Goal: Information Seeking & Learning: Learn about a topic

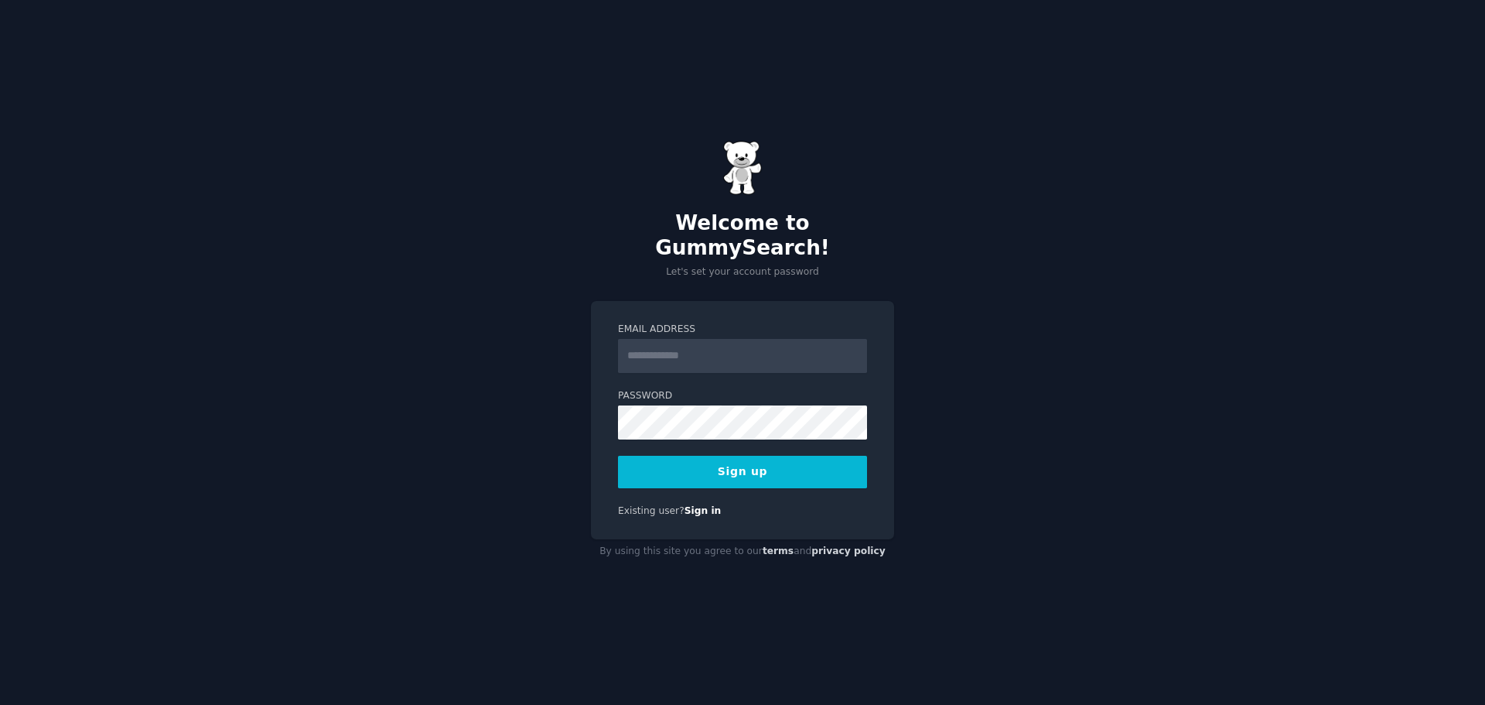
click at [679, 344] on input "Email Address" at bounding box center [742, 356] width 249 height 34
type input "**********"
click at [976, 327] on div "**********" at bounding box center [742, 352] width 1485 height 705
click at [754, 456] on button "Sign up" at bounding box center [742, 472] width 249 height 32
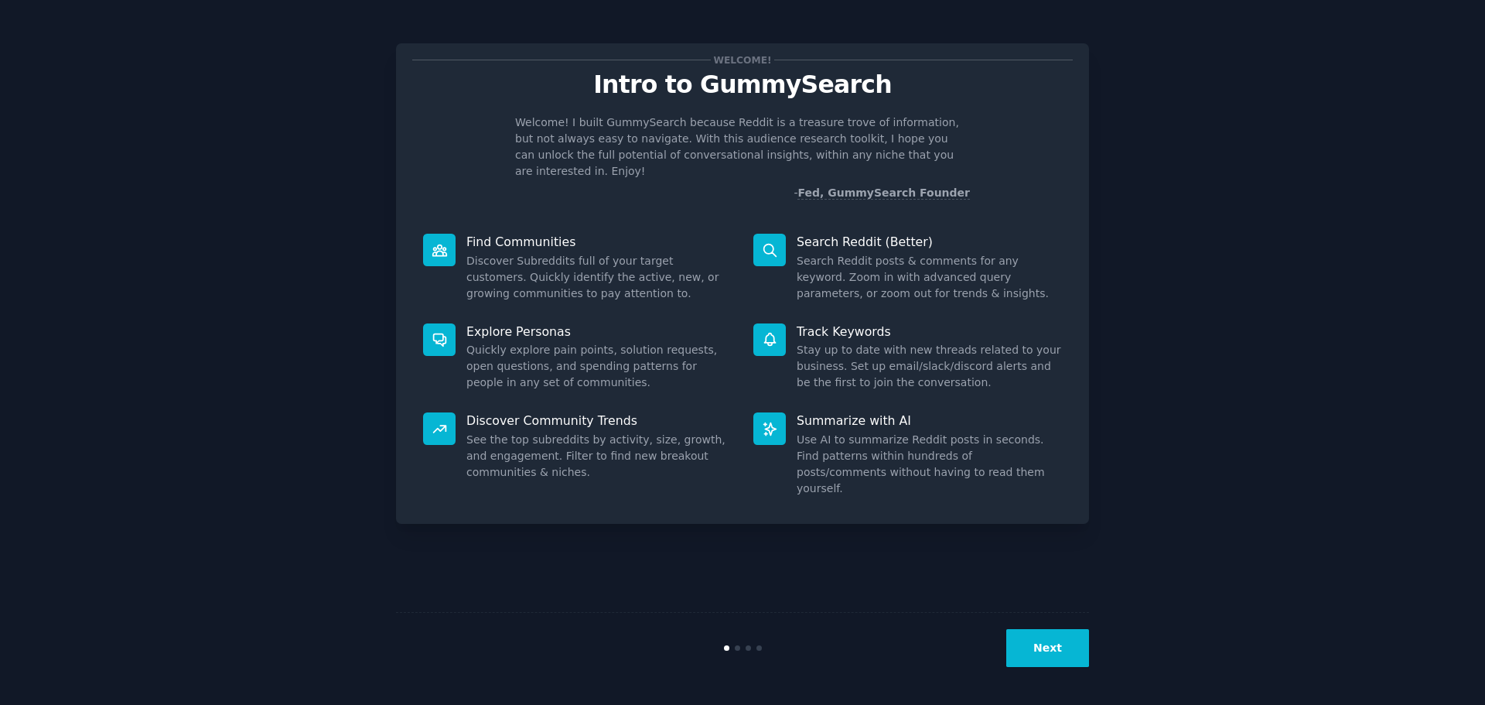
click at [1048, 648] on button "Next" at bounding box center [1048, 648] width 83 height 38
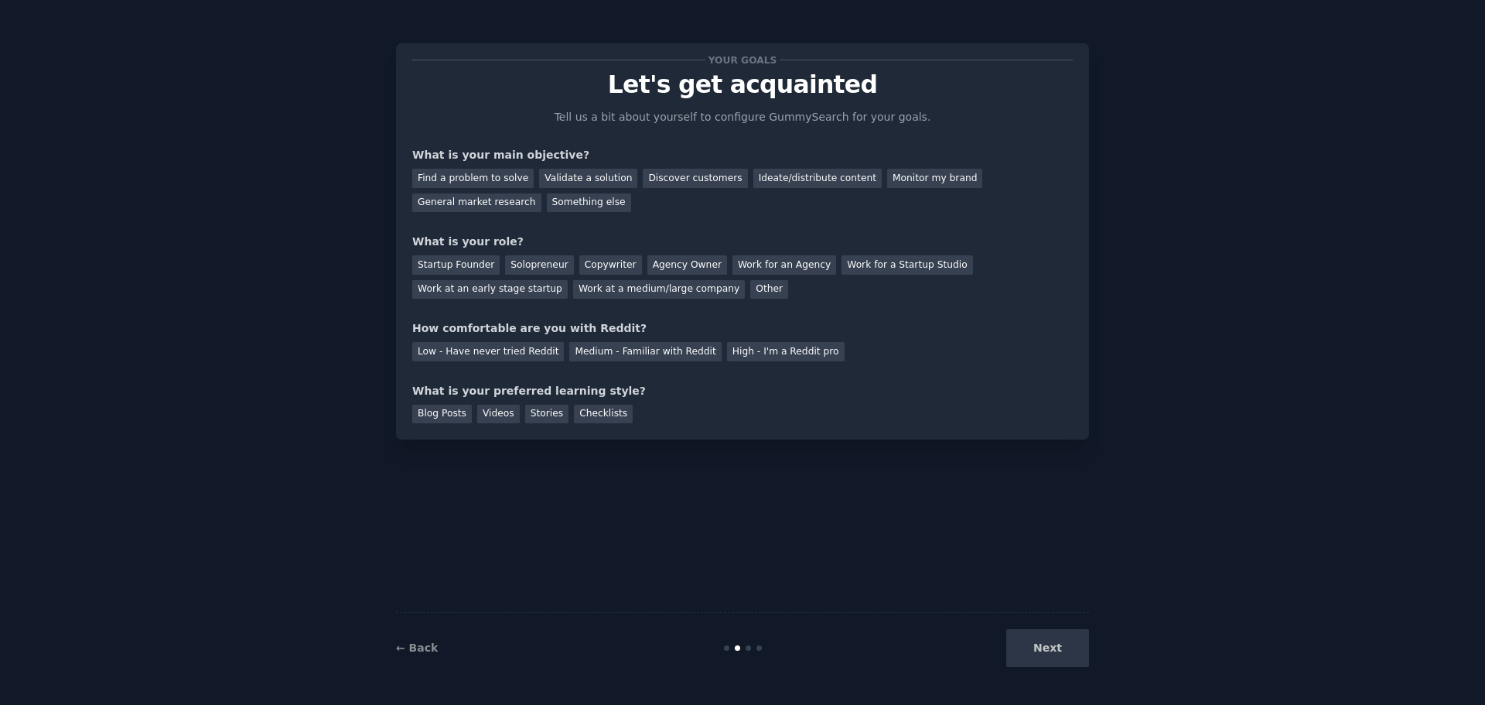
click at [1048, 648] on div "Next" at bounding box center [973, 648] width 231 height 38
click at [1052, 643] on div "Next" at bounding box center [973, 648] width 231 height 38
click at [1044, 649] on div "Next" at bounding box center [973, 648] width 231 height 38
click at [464, 184] on div "Find a problem to solve" at bounding box center [472, 178] width 121 height 19
click at [599, 175] on div "Validate a solution" at bounding box center [588, 178] width 98 height 19
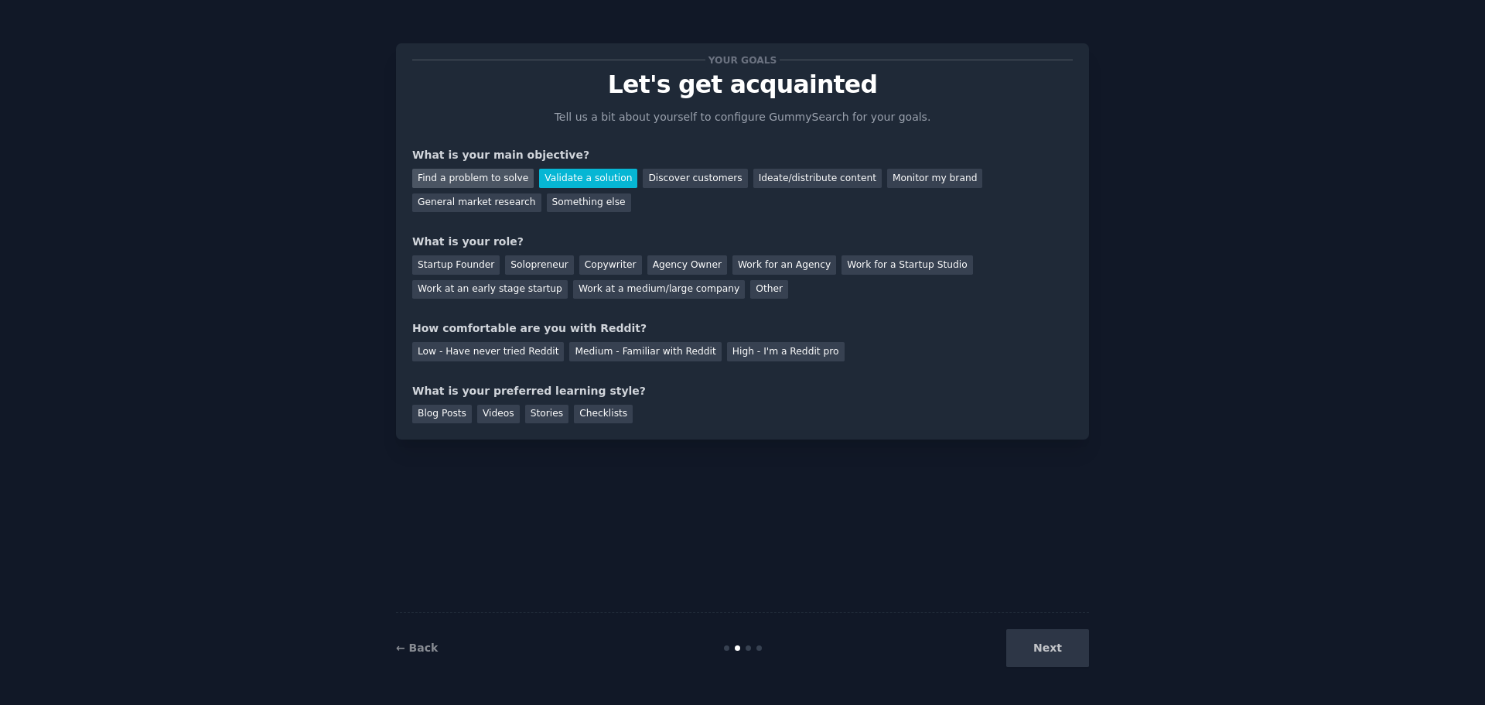
click at [499, 178] on div "Find a problem to solve" at bounding box center [472, 178] width 121 height 19
click at [573, 289] on div "Work at a medium/large company" at bounding box center [659, 289] width 172 height 19
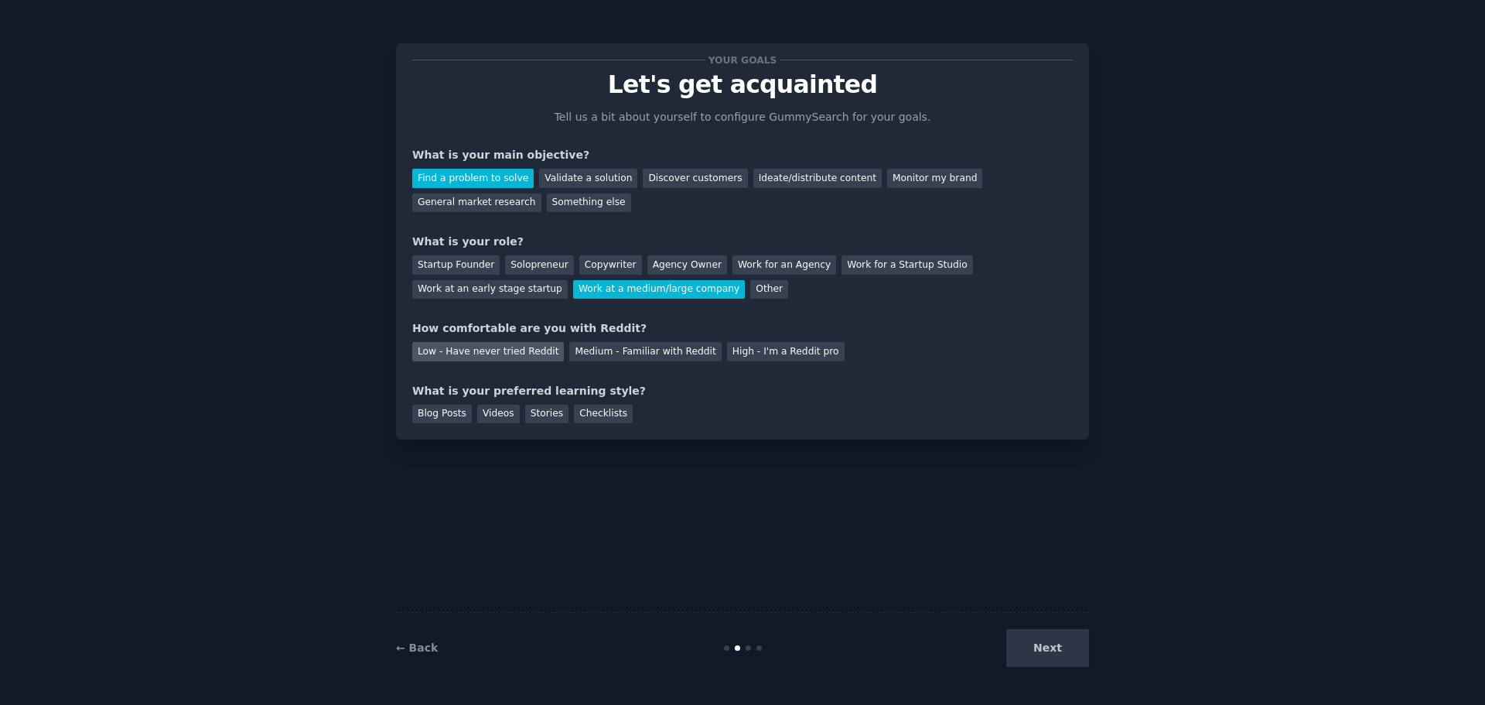
click at [526, 351] on div "Low - Have never tried Reddit" at bounding box center [488, 351] width 152 height 19
click at [611, 355] on div "Medium - Familiar with Reddit" at bounding box center [645, 351] width 152 height 19
click at [444, 416] on div "Blog Posts" at bounding box center [442, 414] width 60 height 19
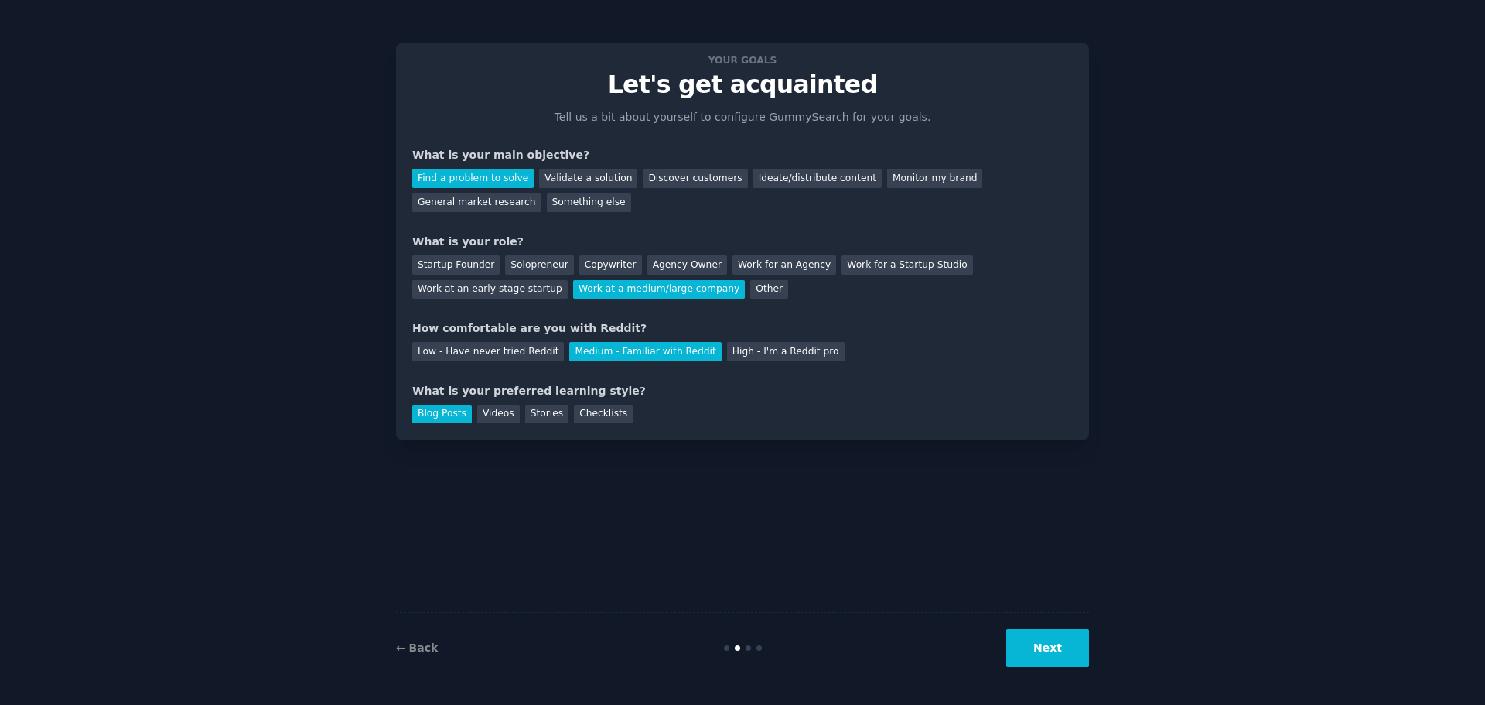
click at [1057, 644] on button "Next" at bounding box center [1048, 648] width 83 height 38
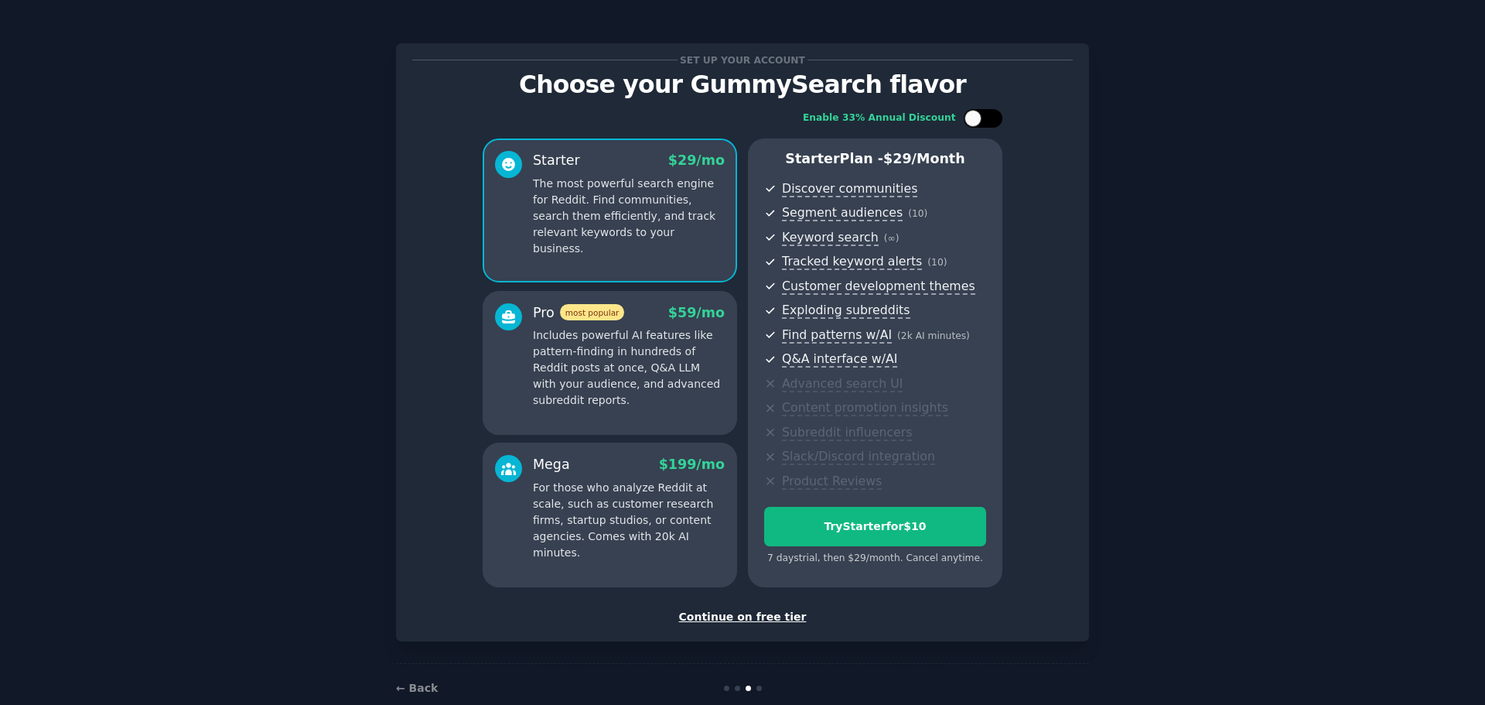
click at [973, 120] on div at bounding box center [973, 118] width 17 height 17
click at [985, 118] on div at bounding box center [993, 118] width 17 height 17
checkbox input "false"
click at [778, 614] on div "Continue on free tier" at bounding box center [742, 617] width 661 height 16
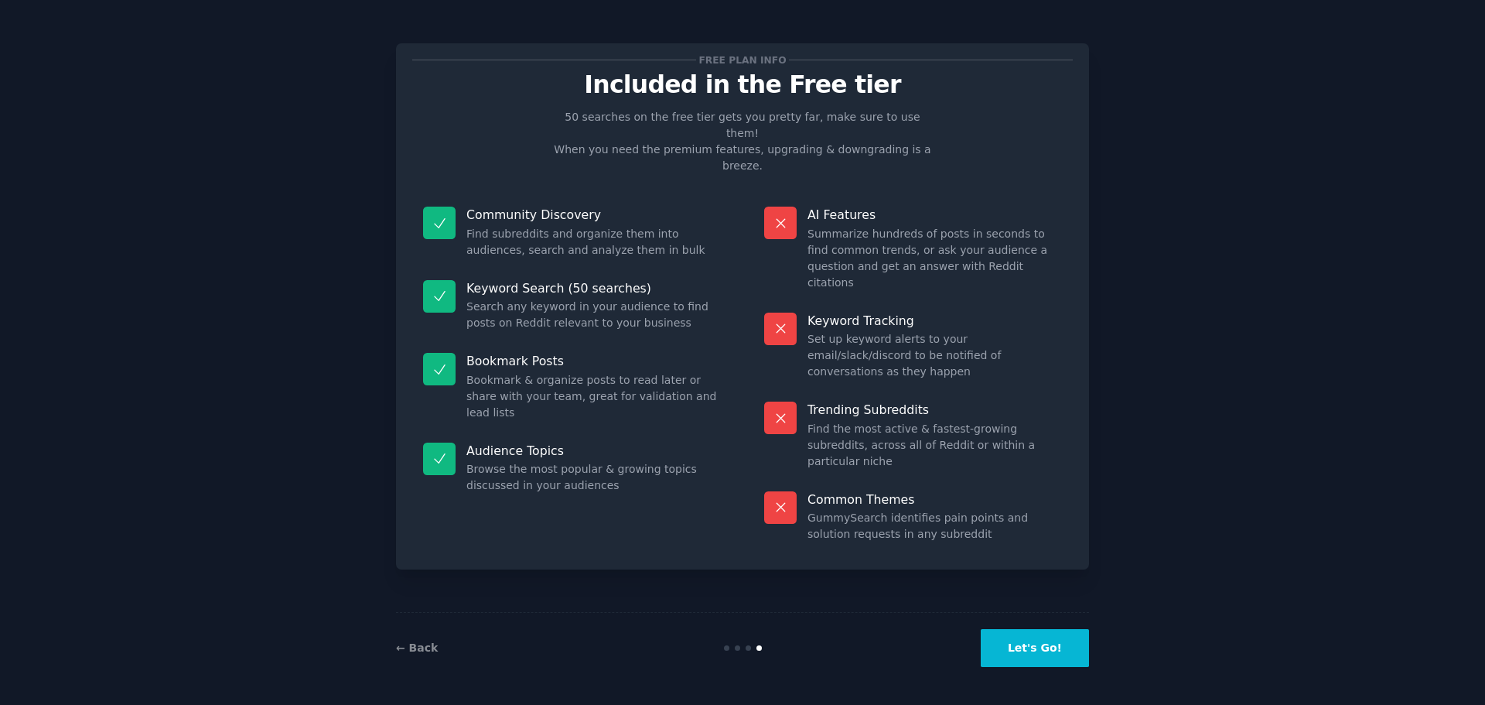
click at [1040, 646] on button "Let's Go!" at bounding box center [1035, 648] width 108 height 38
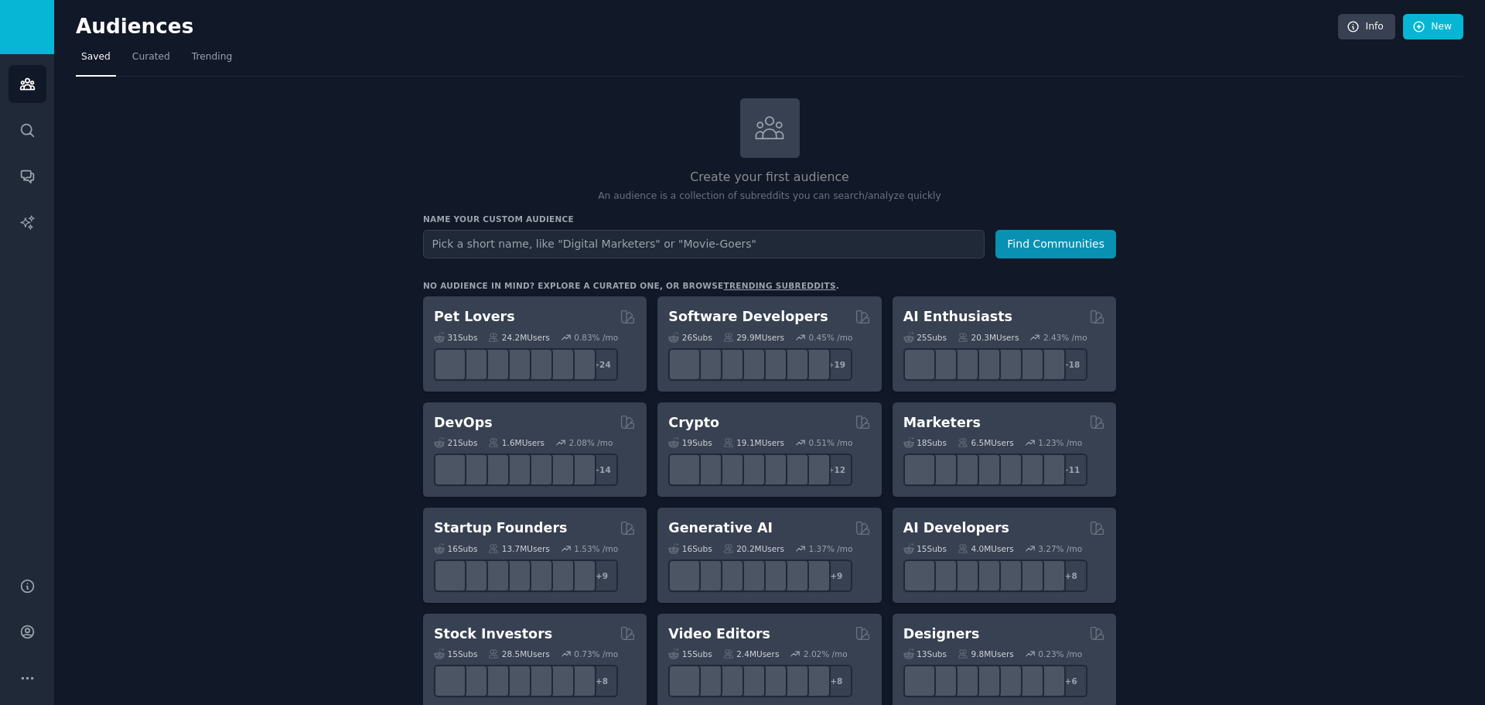
click at [504, 247] on input "text" at bounding box center [704, 244] width 562 height 29
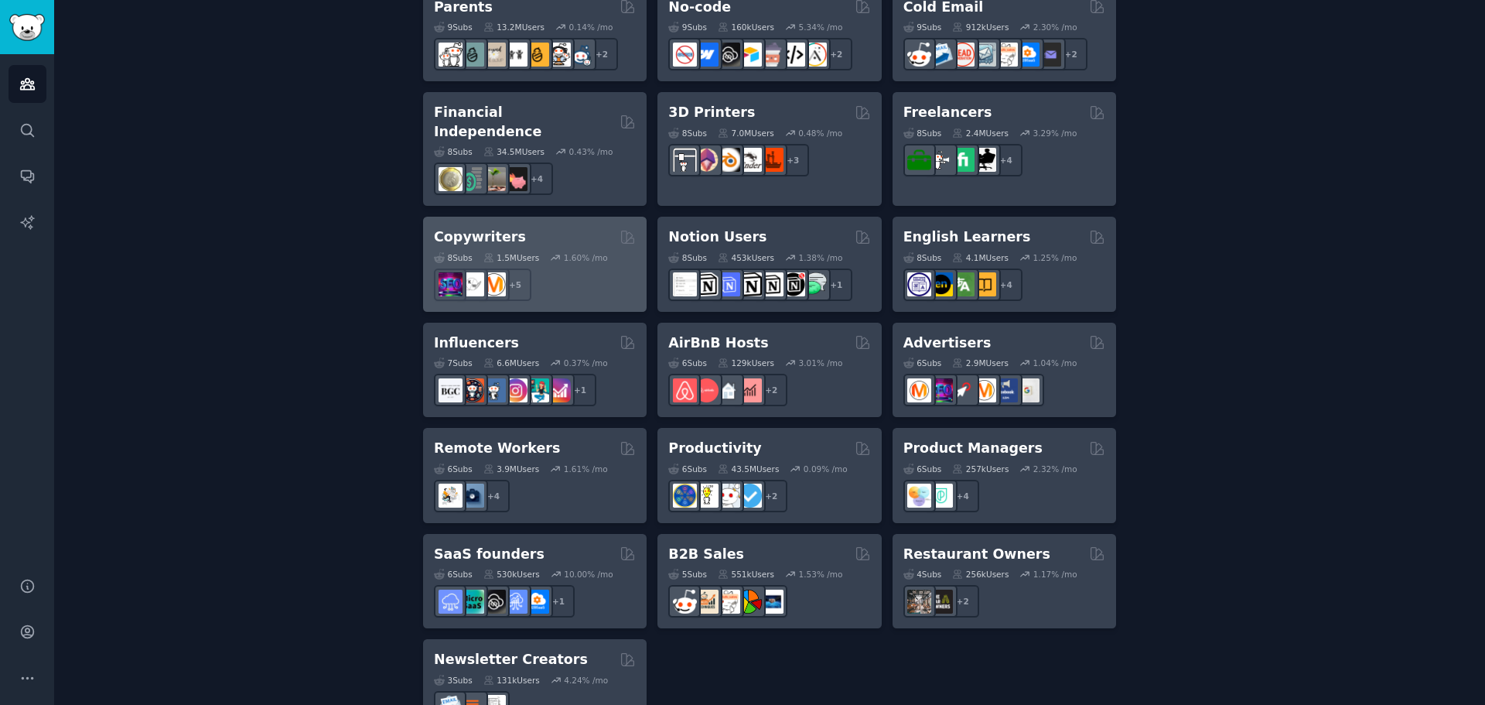
scroll to position [1080, 0]
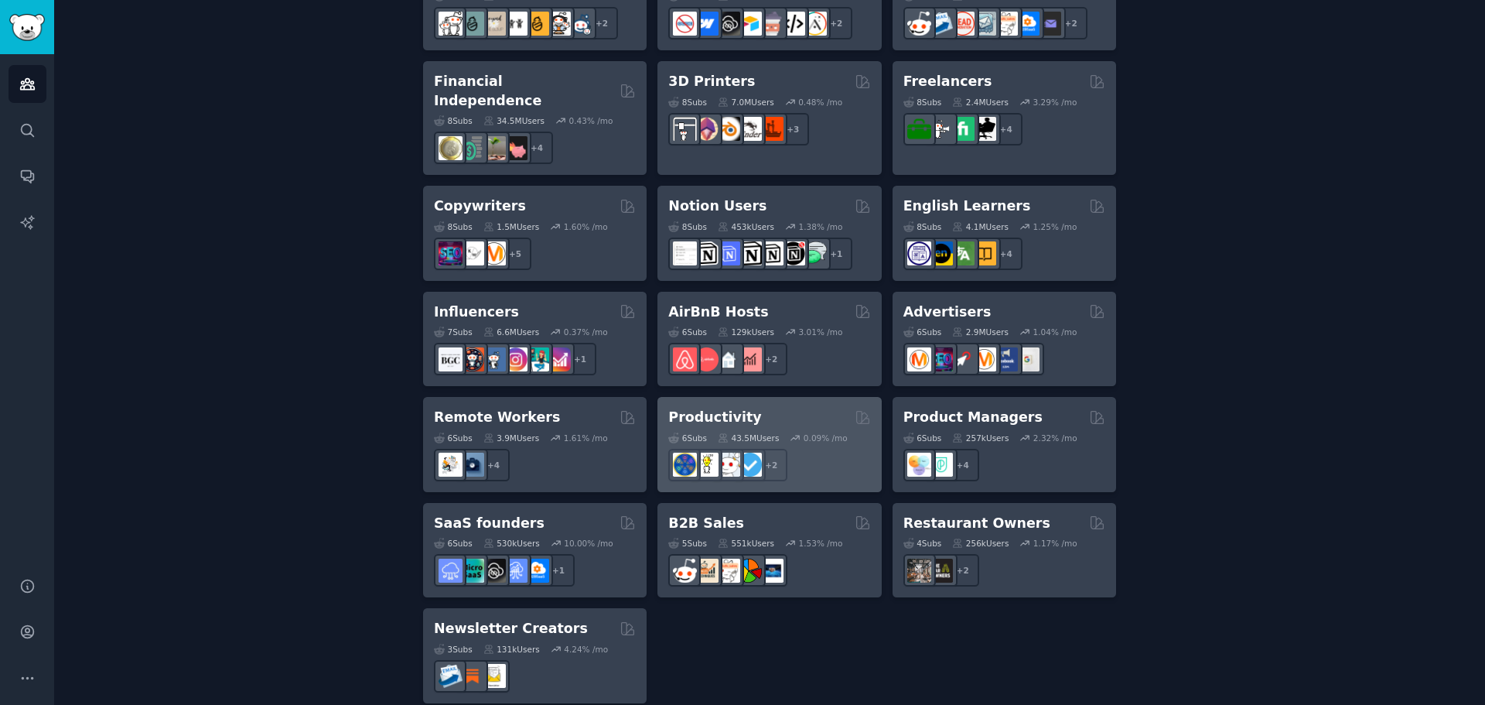
click at [783, 408] on div "Productivity" at bounding box center [769, 417] width 202 height 19
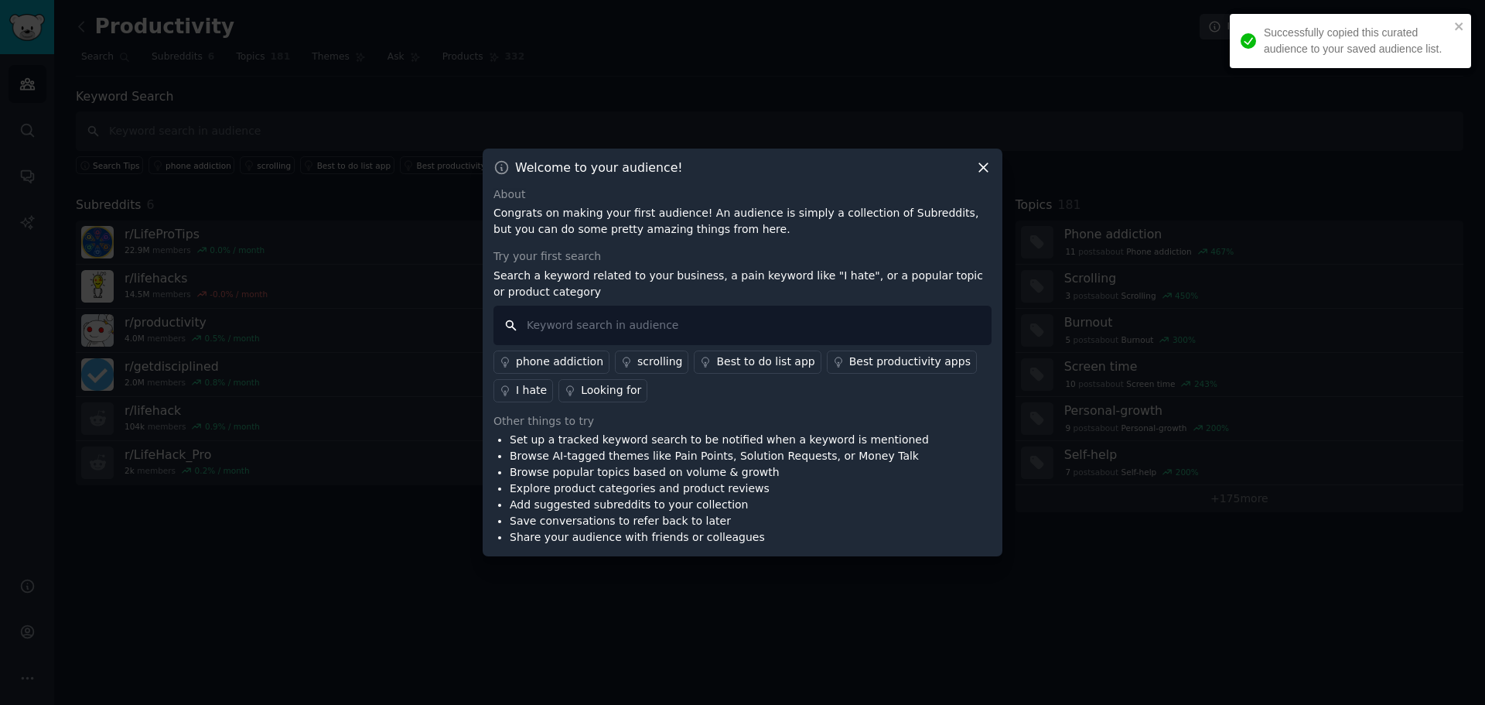
click at [641, 322] on input "text" at bounding box center [743, 325] width 498 height 39
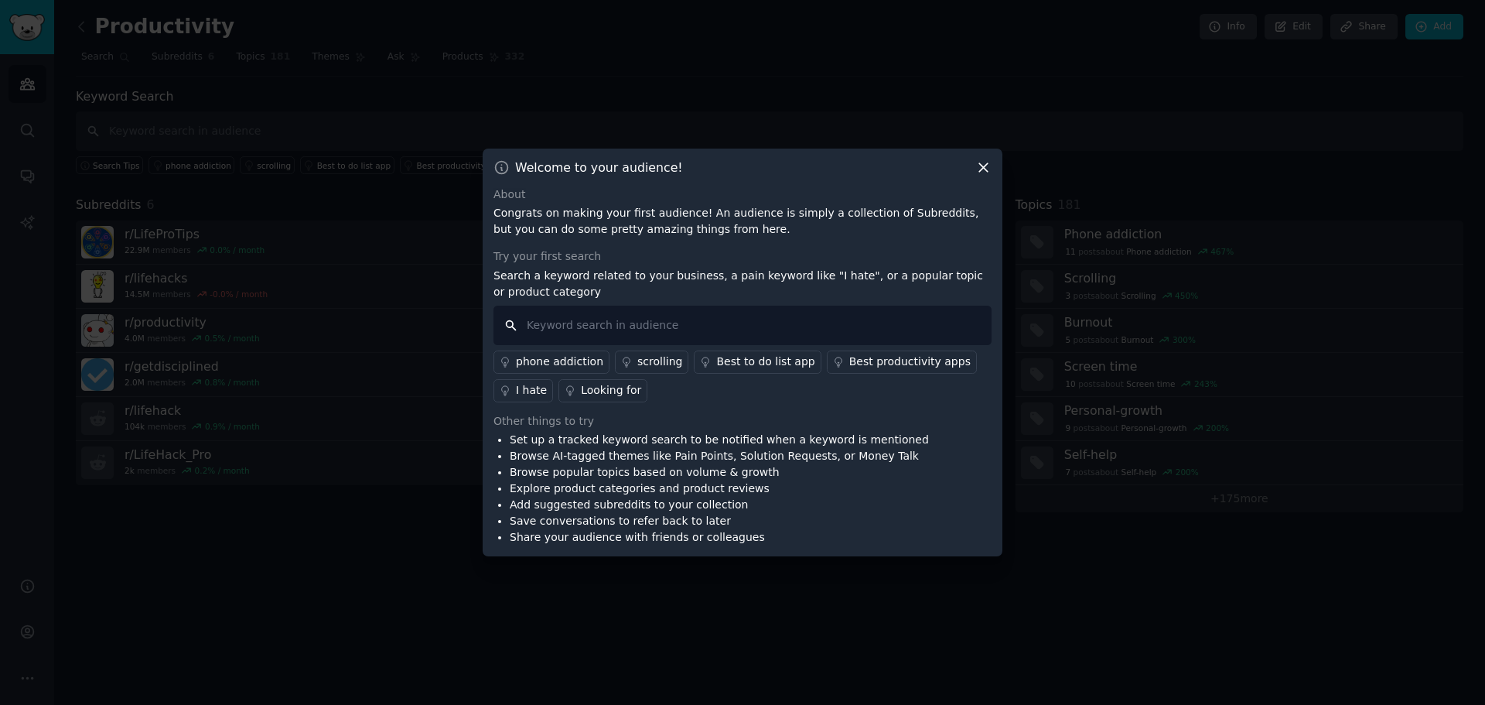
click at [596, 330] on input "text" at bounding box center [743, 325] width 498 height 39
click at [870, 362] on div "Best productivity apps" at bounding box center [909, 362] width 121 height 16
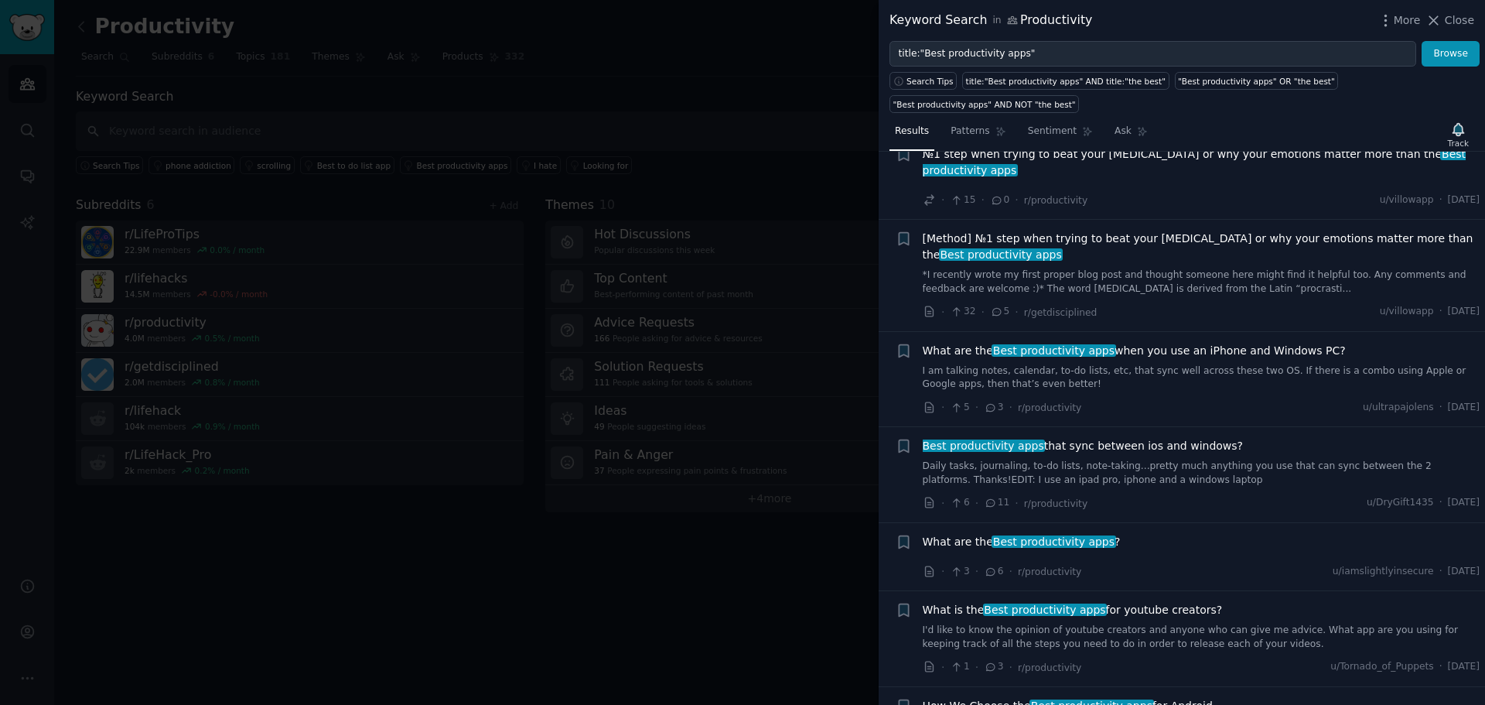
scroll to position [696, 0]
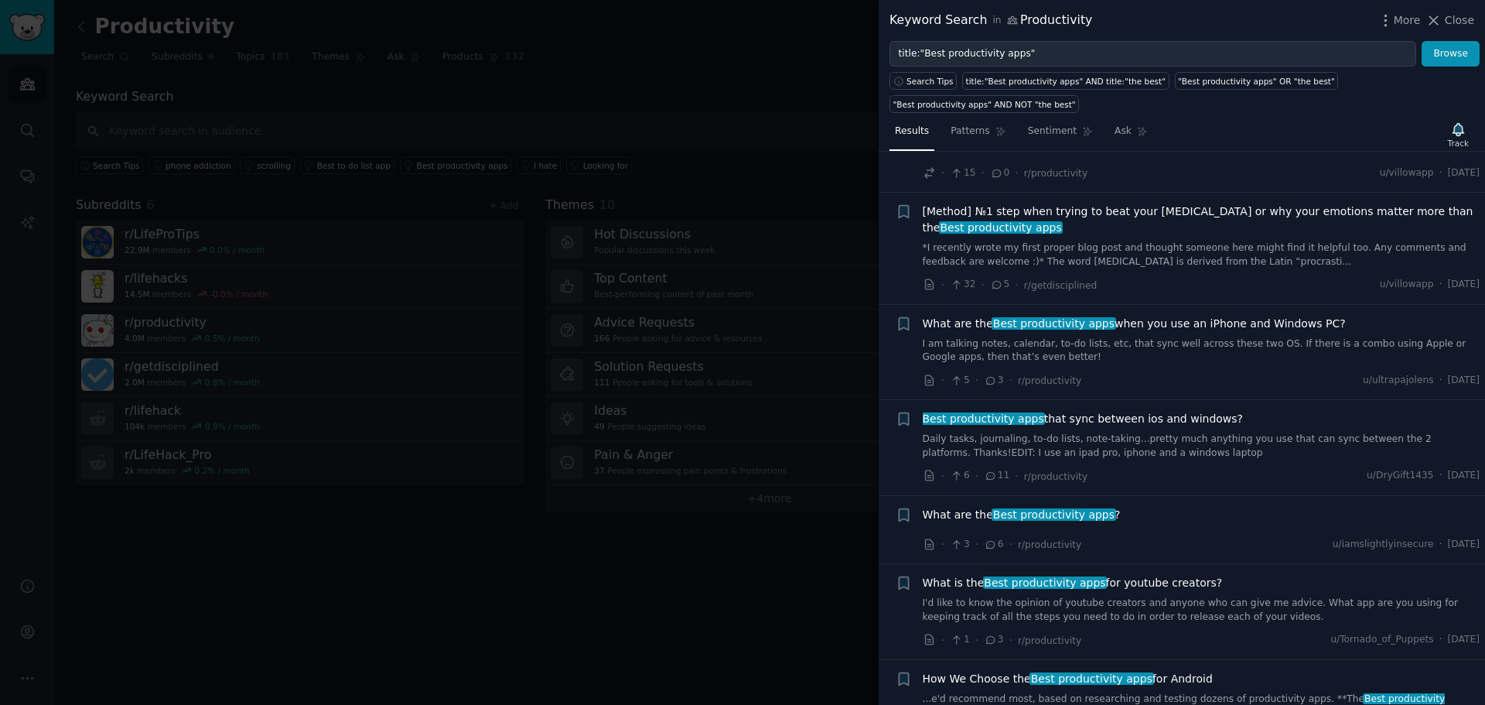
click at [1054, 411] on span "Best productivity apps that sync between ios and windows?" at bounding box center [1083, 419] width 321 height 16
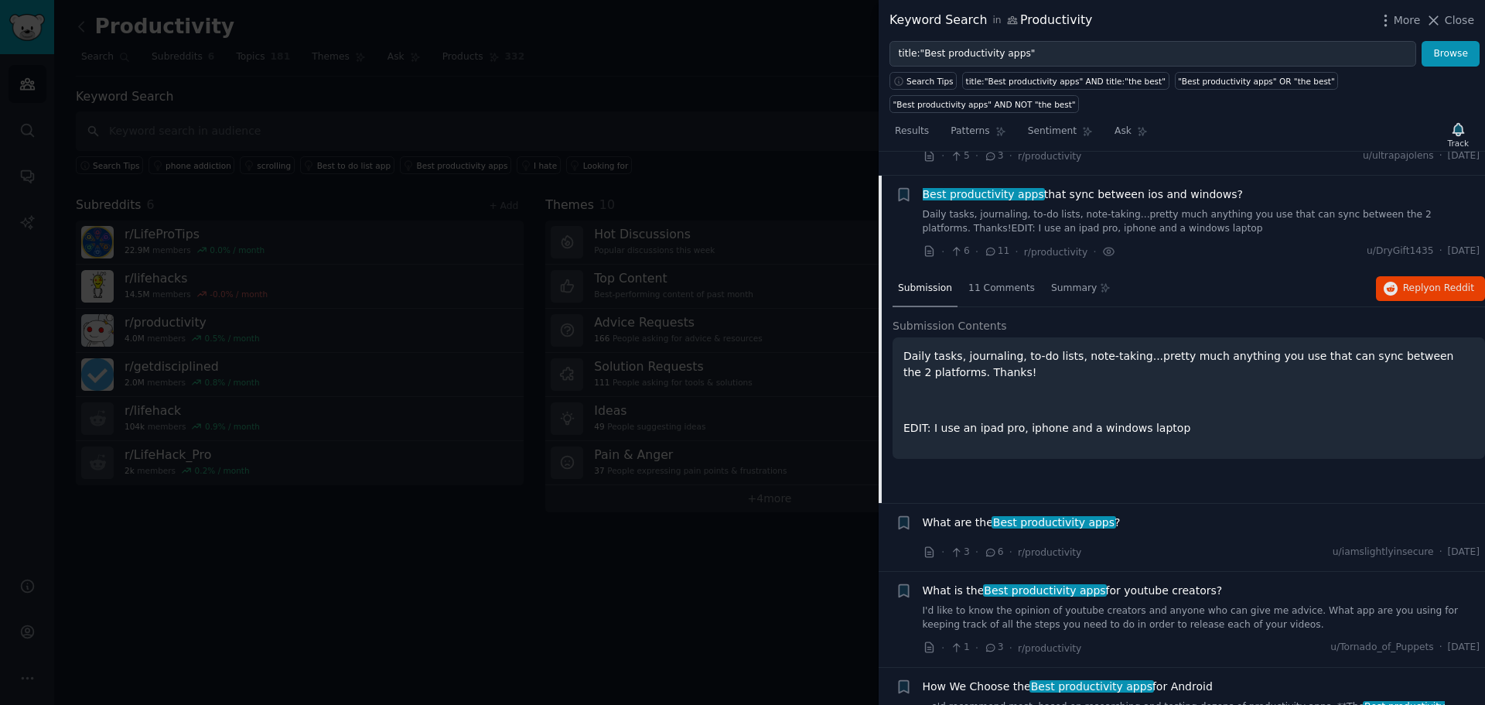
scroll to position [945, 0]
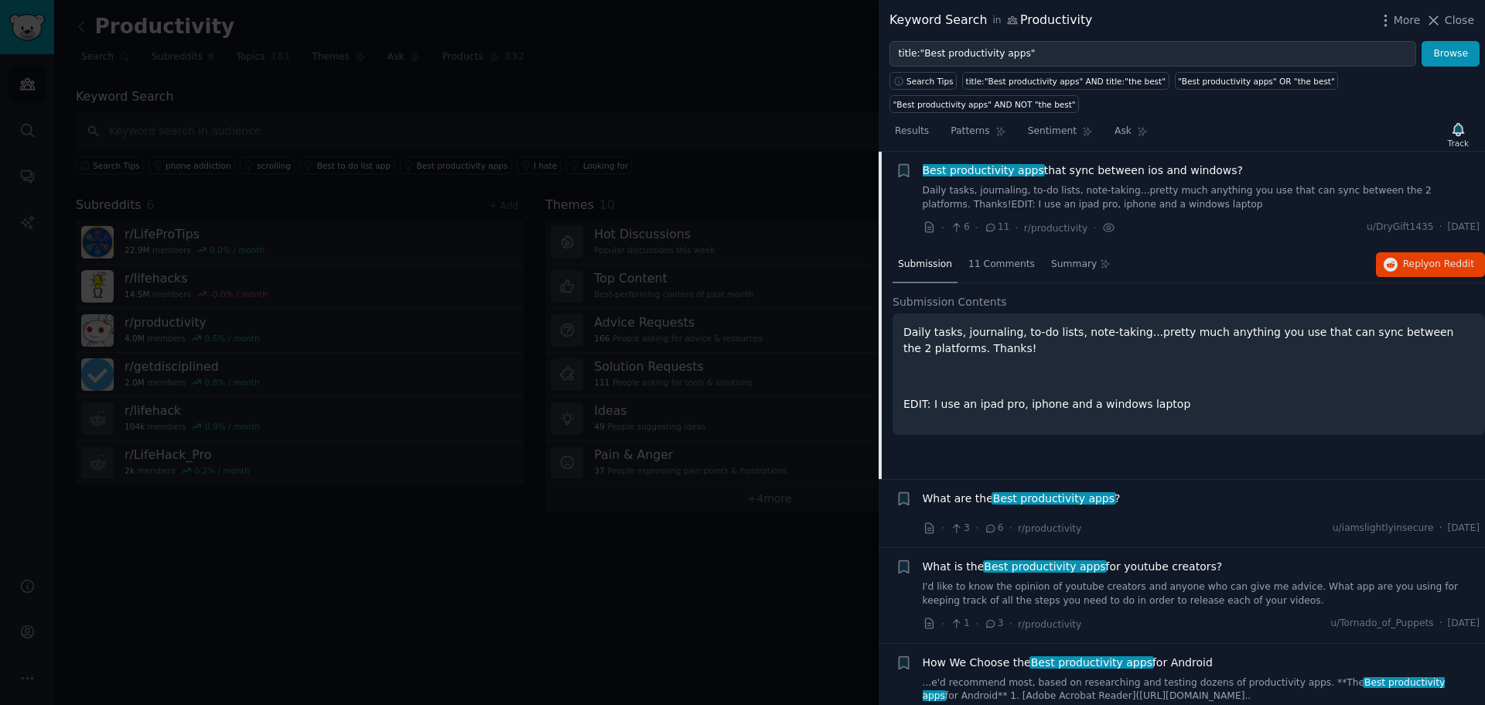
click at [1177, 329] on p "Daily tasks, journaling, to-do lists, note-taking...pretty much anything you us…" at bounding box center [1189, 340] width 571 height 32
click at [992, 247] on div "11 Comments" at bounding box center [1001, 265] width 77 height 37
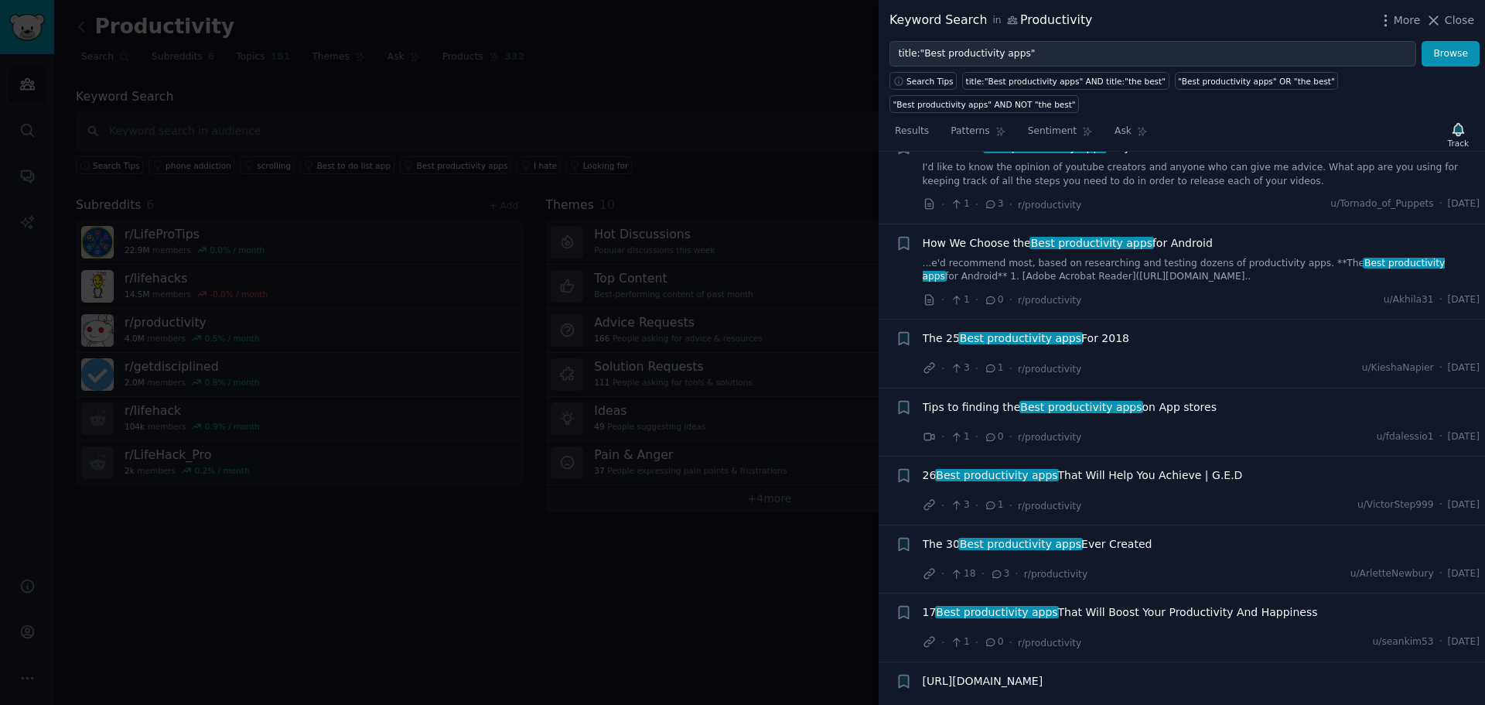
scroll to position [1641, 0]
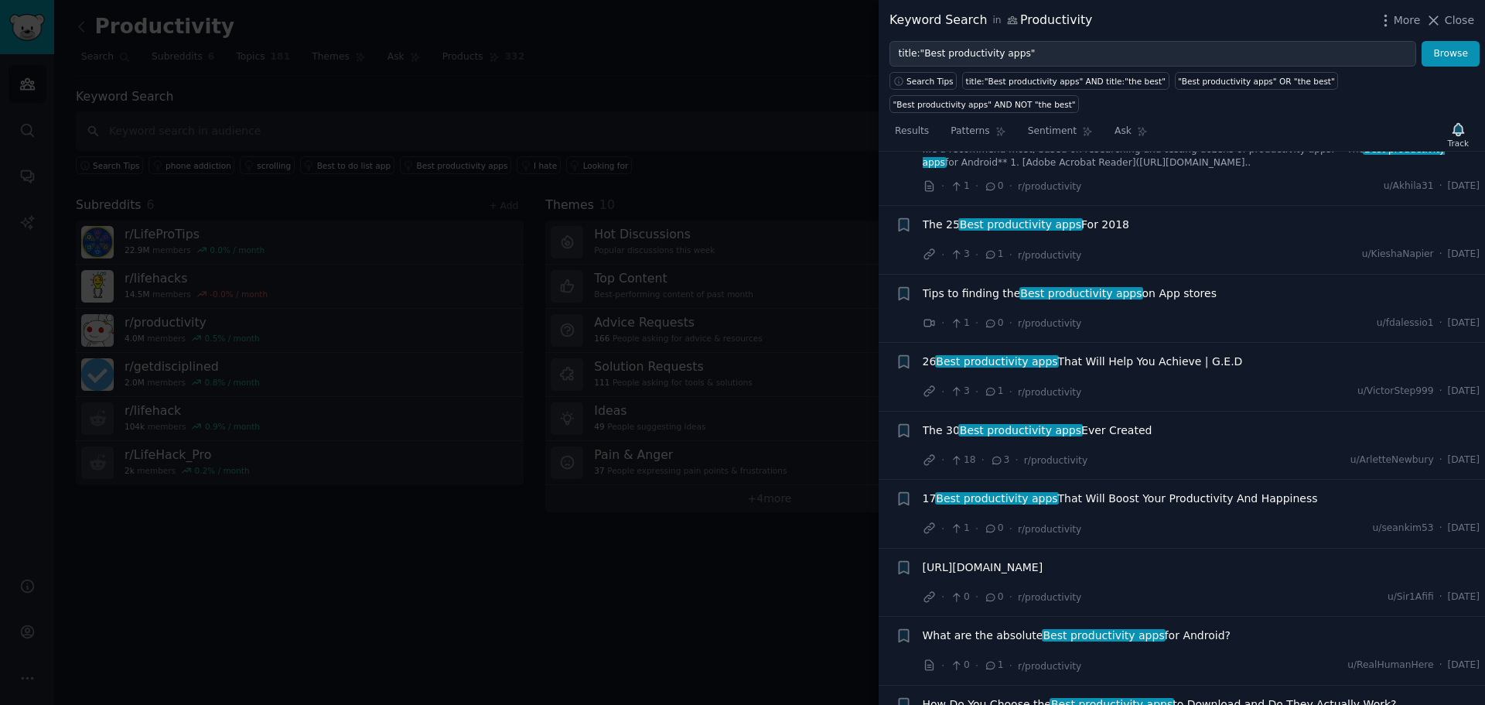
click at [801, 596] on div at bounding box center [742, 352] width 1485 height 705
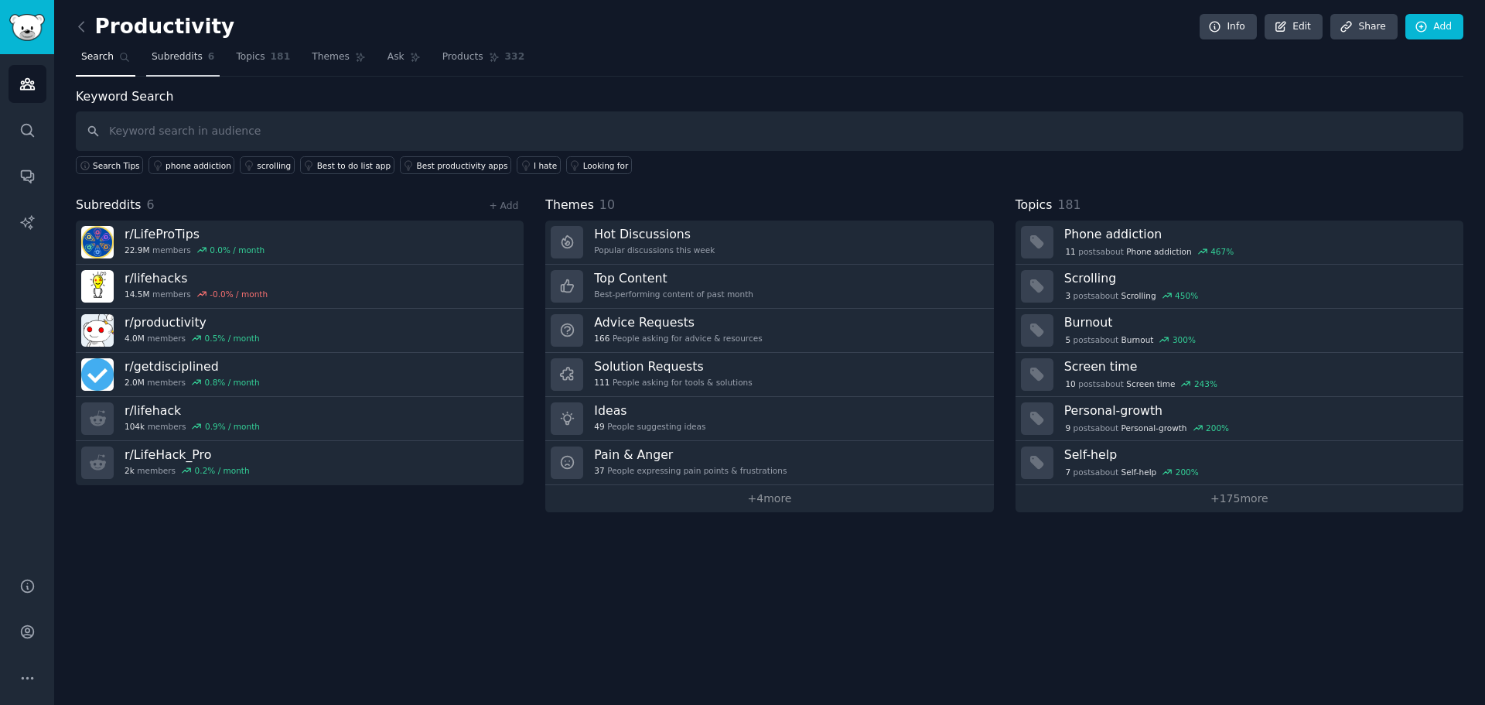
click at [186, 56] on span "Subreddits" at bounding box center [177, 57] width 51 height 14
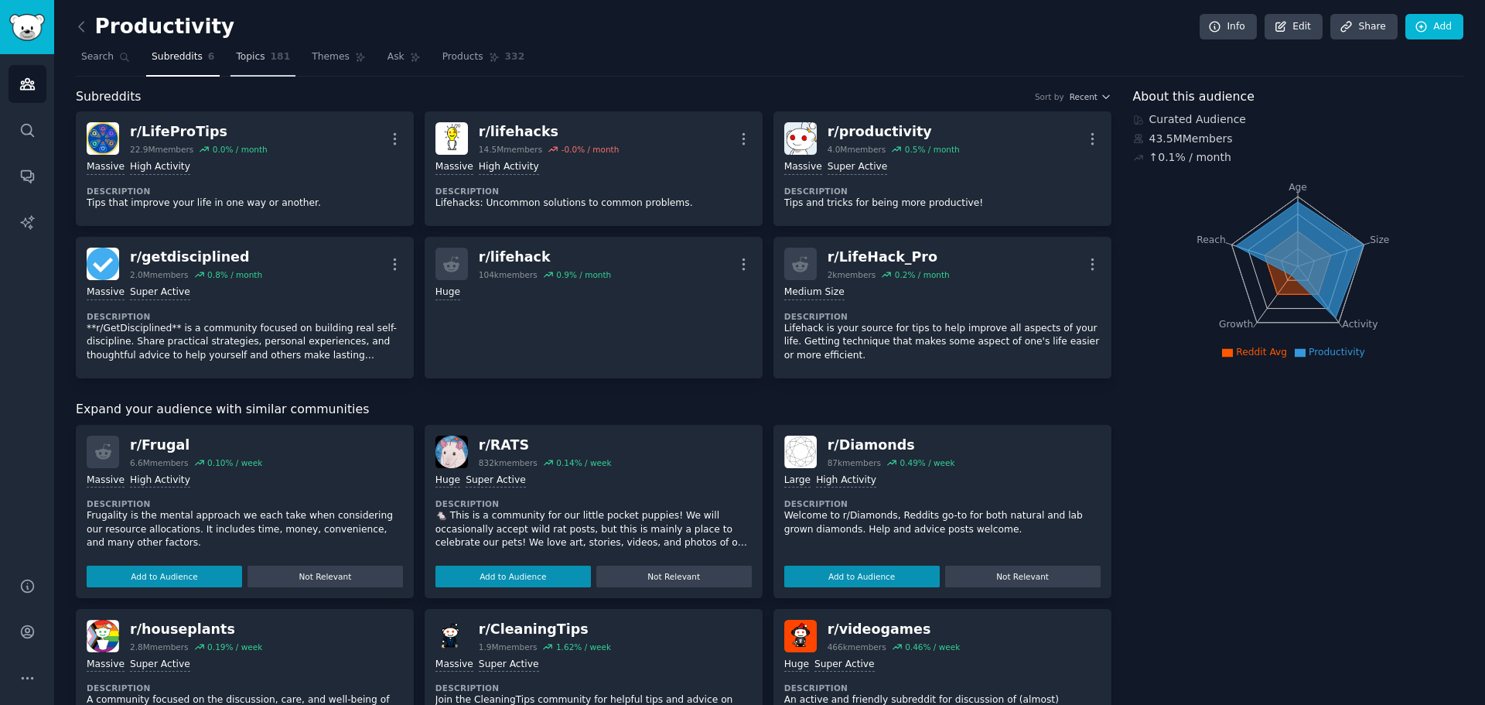
click at [271, 56] on span "181" at bounding box center [281, 57] width 20 height 14
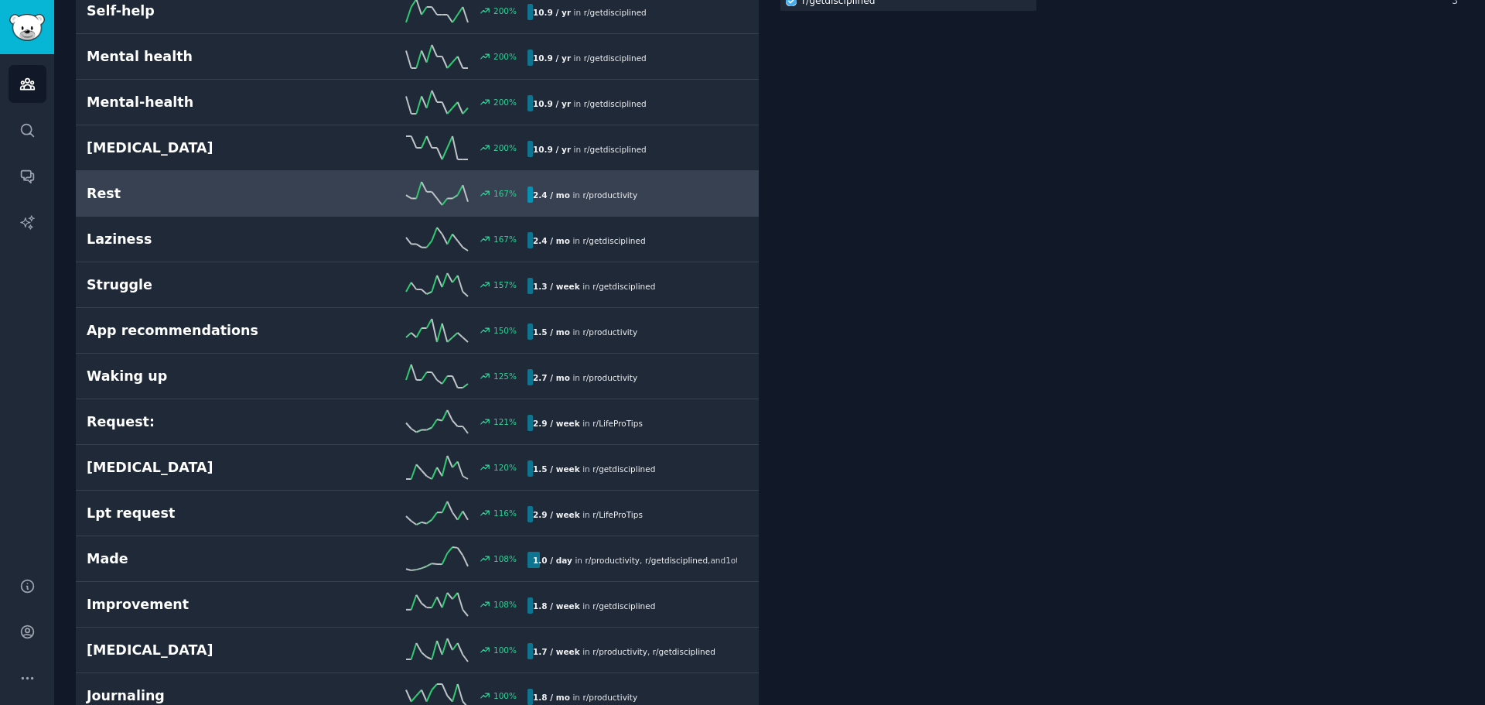
scroll to position [464, 0]
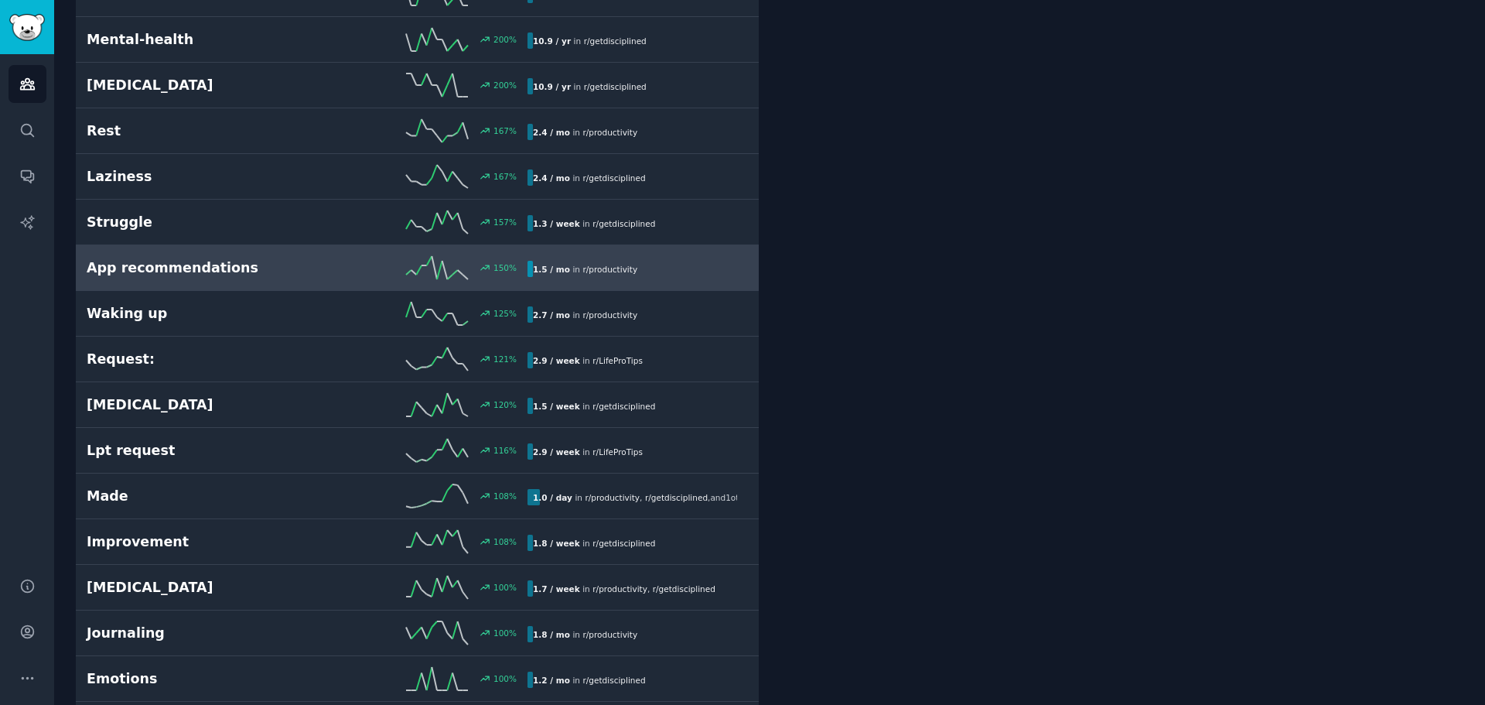
click at [190, 262] on h2 "App recommendations" at bounding box center [197, 267] width 220 height 19
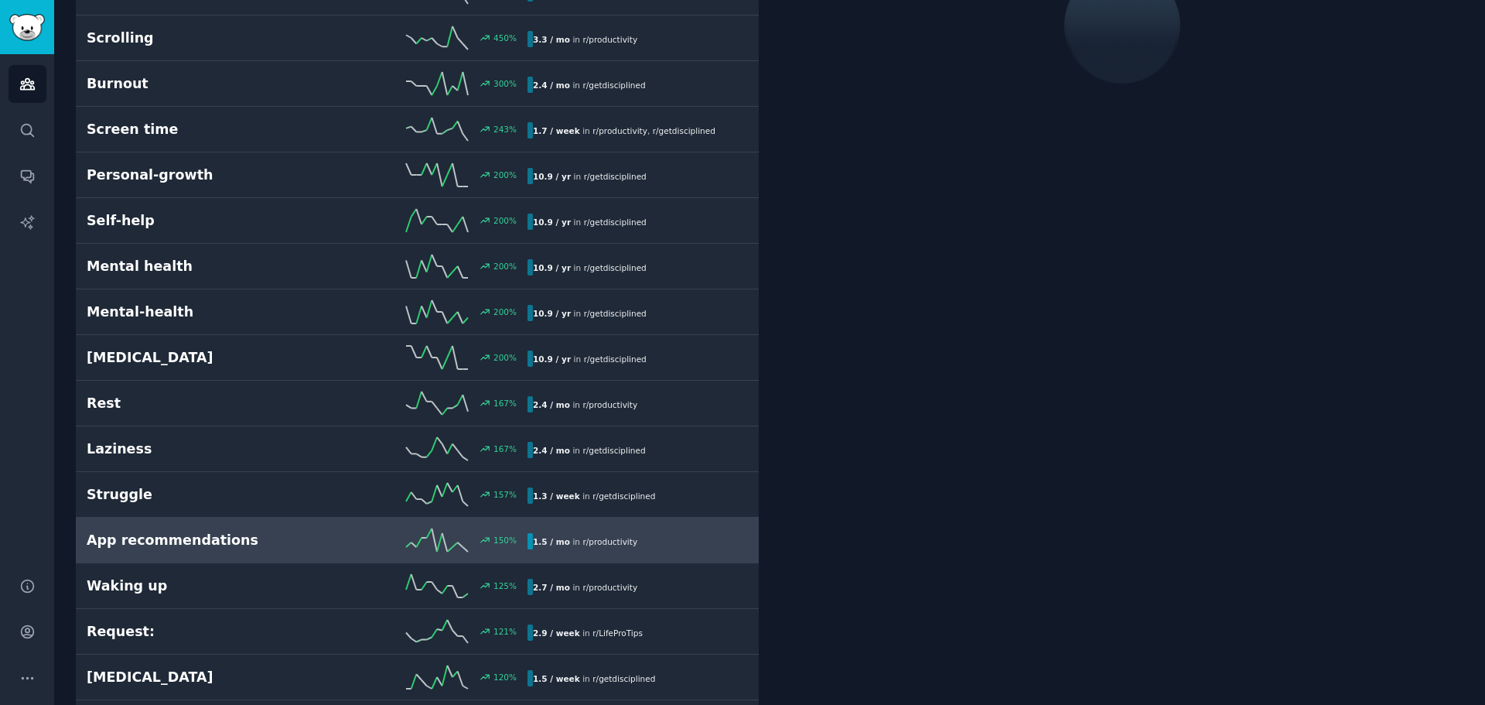
scroll to position [87, 0]
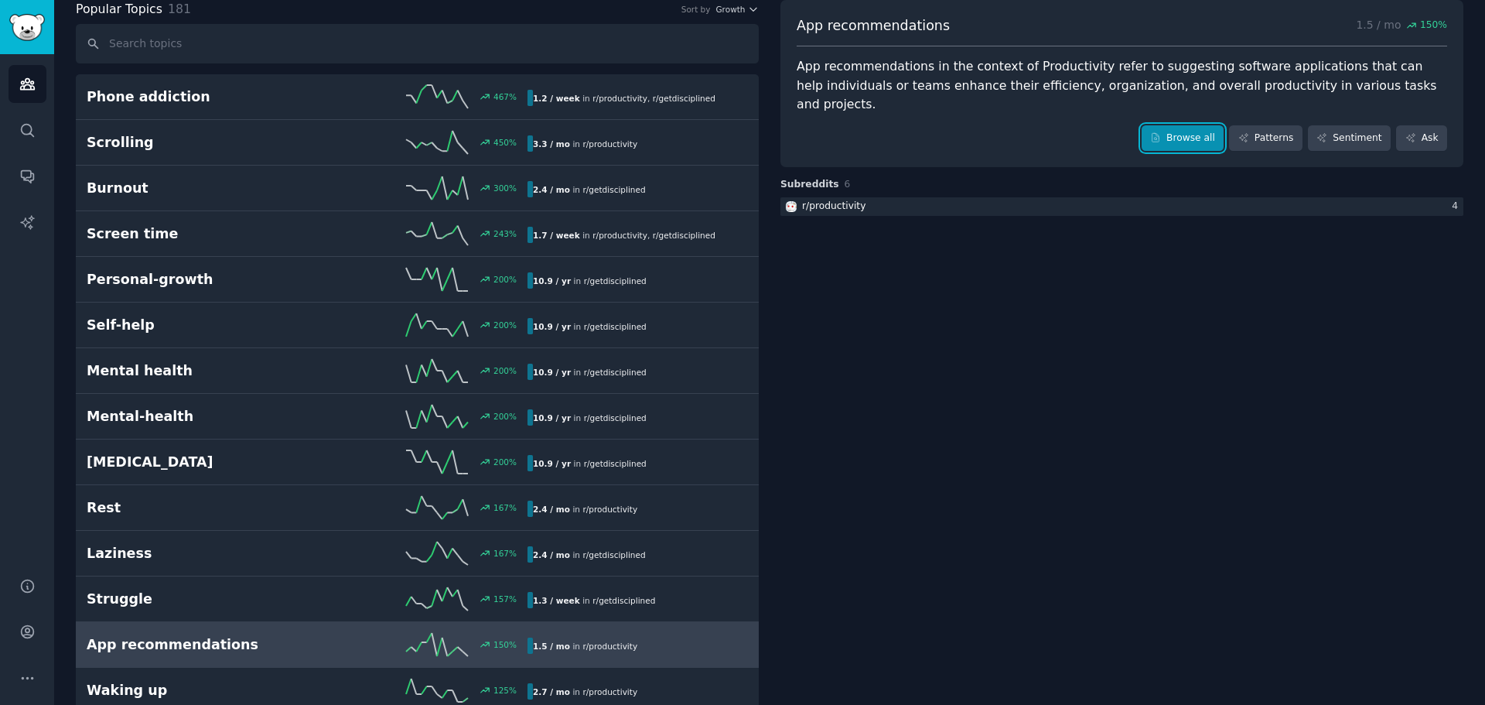
click at [1191, 125] on link "Browse all" at bounding box center [1183, 138] width 83 height 26
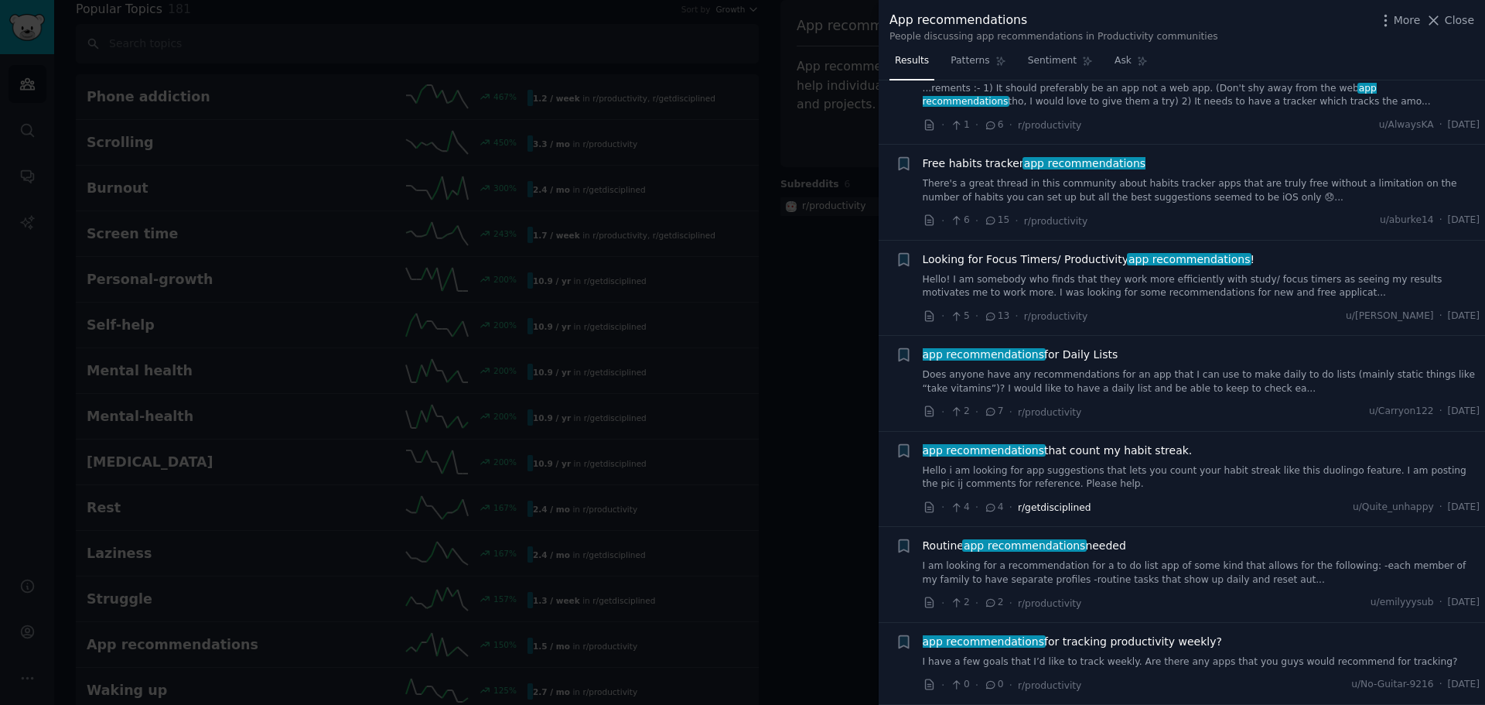
scroll to position [155, 0]
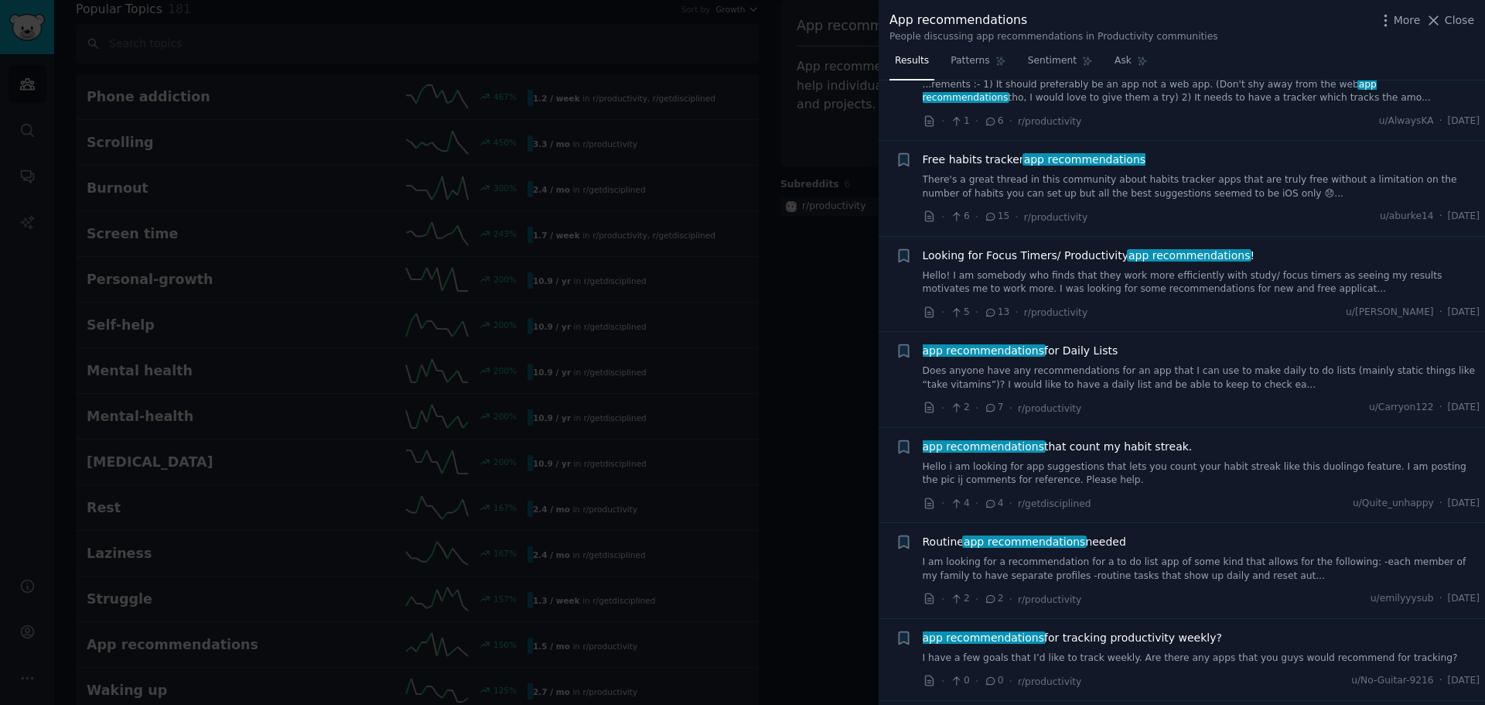
click at [1047, 354] on span "app recommendations for Daily Lists" at bounding box center [1021, 351] width 196 height 16
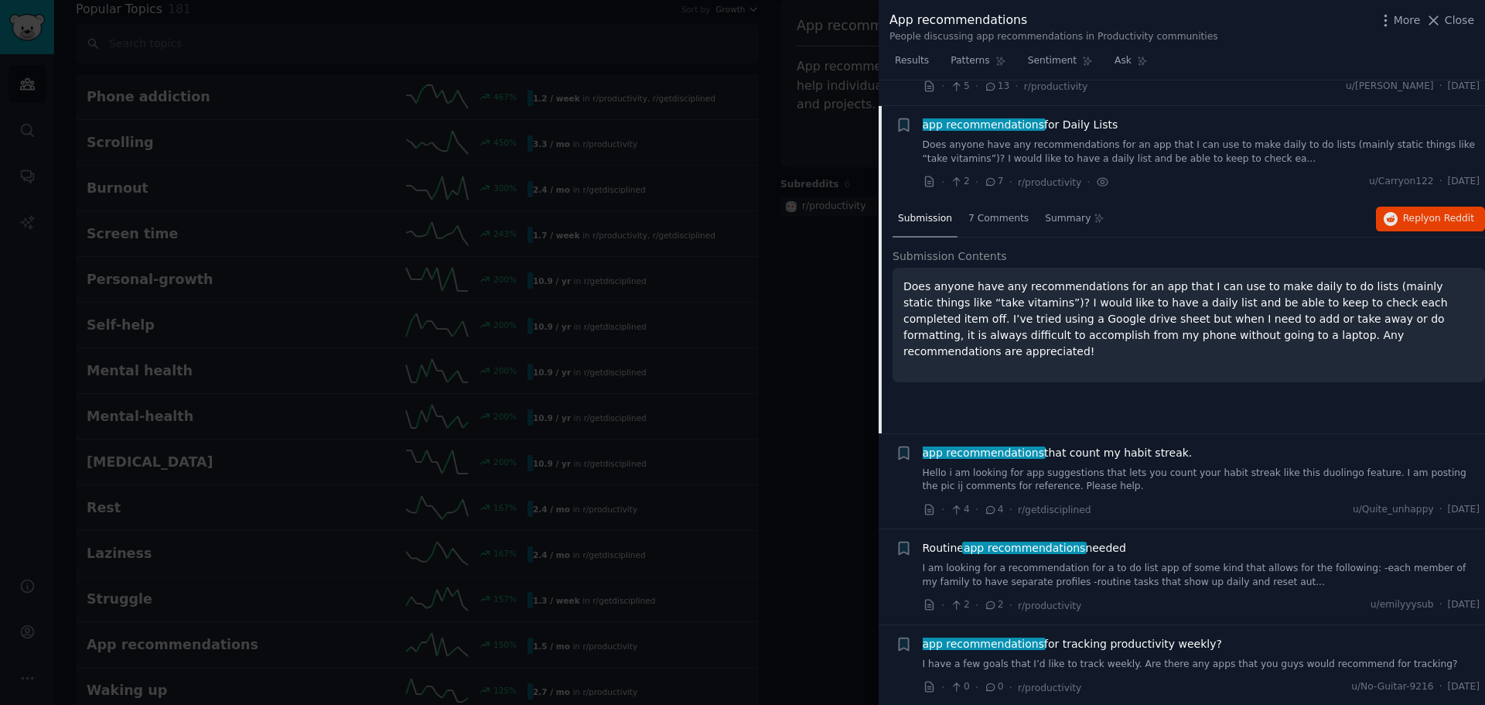
scroll to position [407, 0]
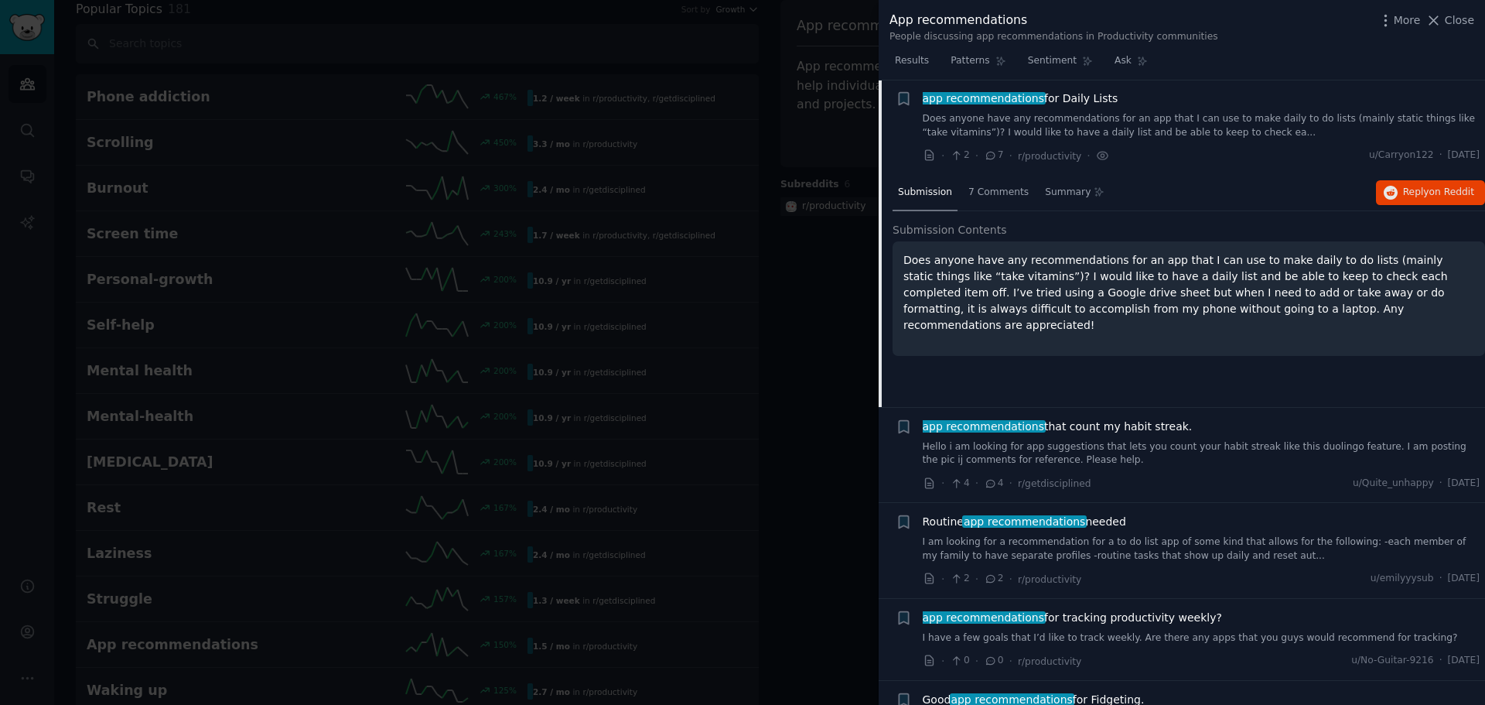
click at [1175, 292] on p "Does anyone have any recommendations for an app that I can use to make daily to…" at bounding box center [1189, 292] width 571 height 81
click at [1006, 188] on span "7 Comments" at bounding box center [999, 193] width 60 height 14
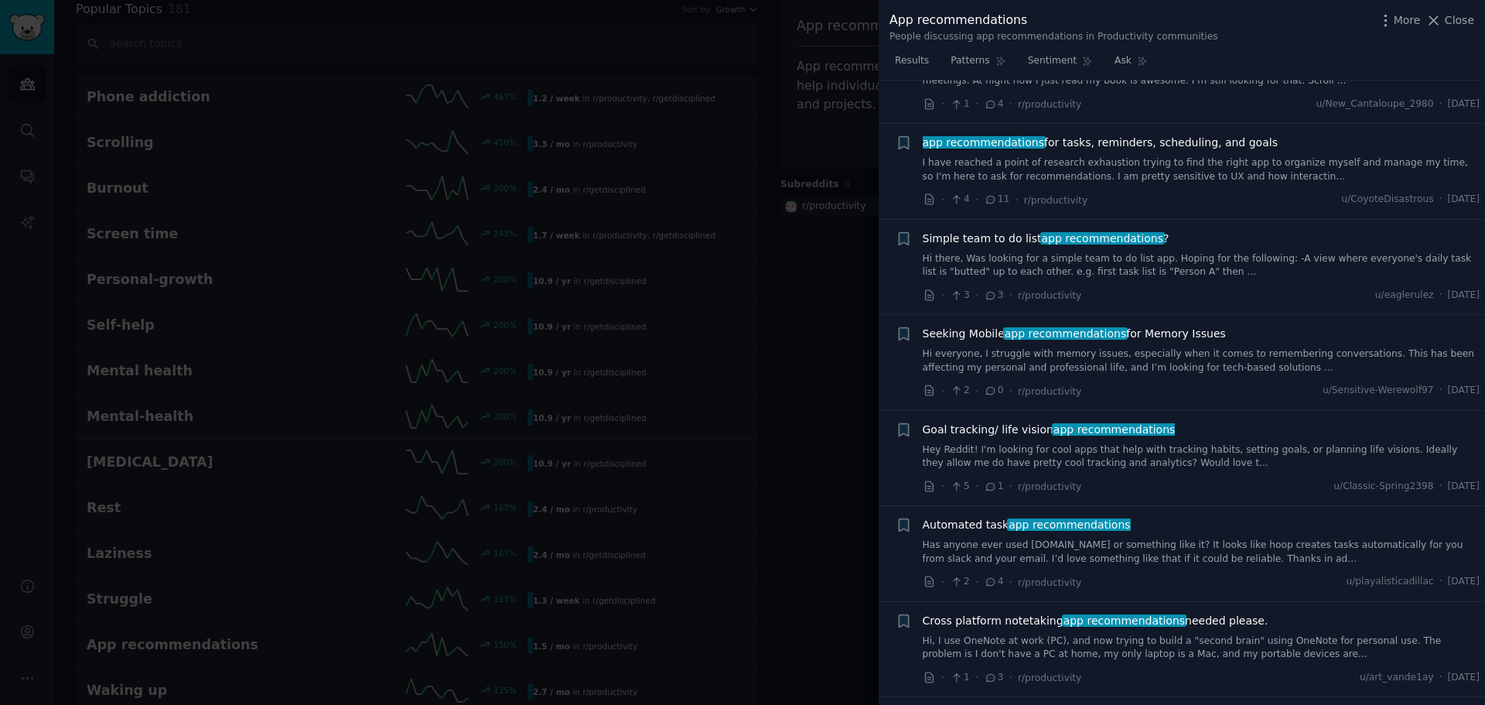
scroll to position [1103, 0]
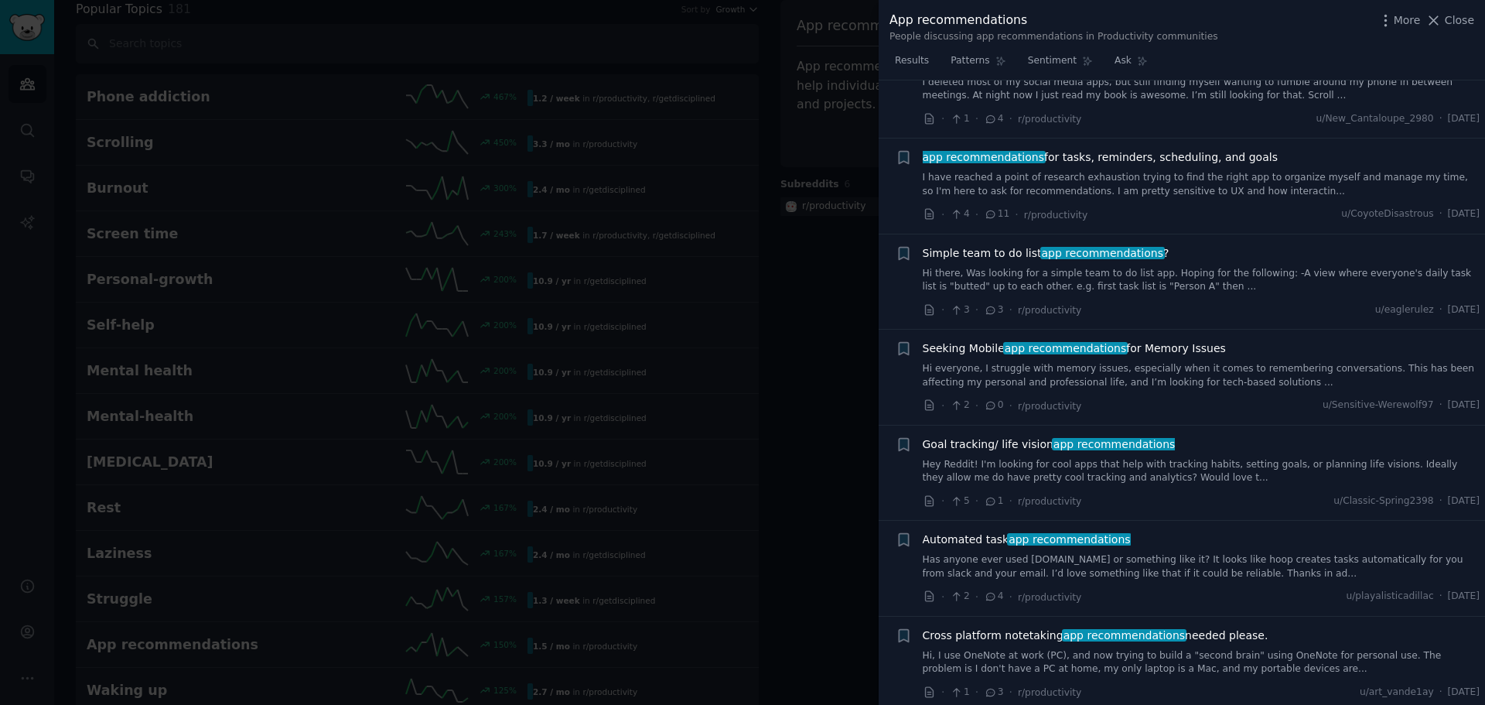
click at [788, 153] on div at bounding box center [742, 352] width 1485 height 705
